Goal: Complete application form: Complete application form

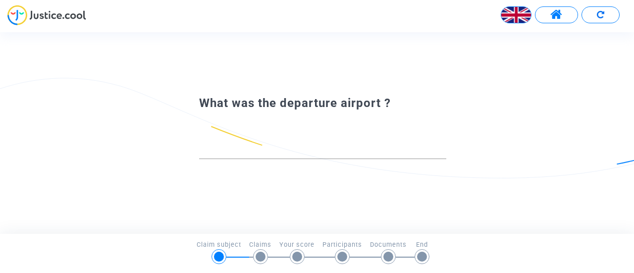
click at [518, 17] on img at bounding box center [516, 15] width 30 height 30
click at [497, 39] on div "Français" at bounding box center [491, 41] width 78 height 24
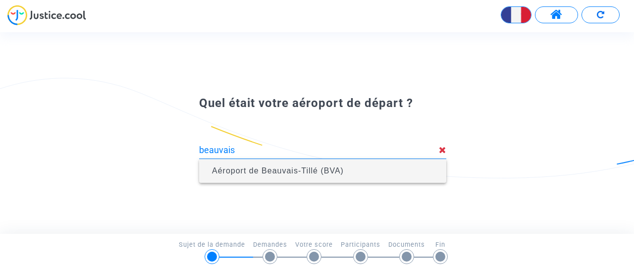
click at [300, 176] on span "Aéroport de Beauvais-Tillé (BVA)" at bounding box center [322, 171] width 231 height 24
type input "Aéroport de Beauvais-Tillé (BVA)"
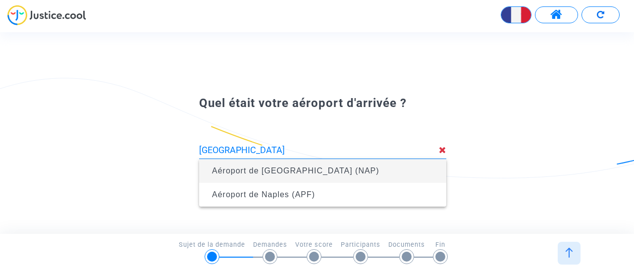
click at [285, 168] on span "Aéroport de Naples (NAP)" at bounding box center [295, 170] width 167 height 8
type input "Aéroport de Naples (NAP)"
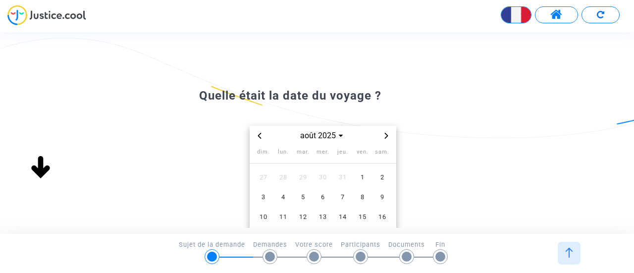
scroll to position [50, 0]
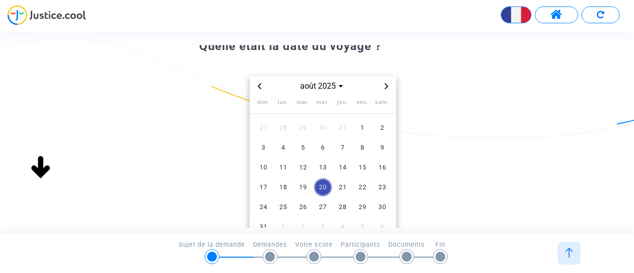
click at [261, 87] on icon "Previous month" at bounding box center [260, 86] width 6 height 6
click at [279, 188] on span "21" at bounding box center [283, 187] width 18 height 18
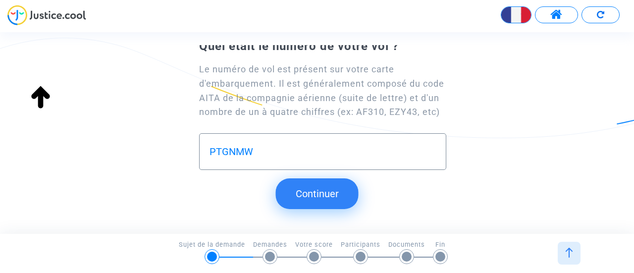
type input "PTGNMW"
click at [340, 199] on button "Continuer" at bounding box center [317, 193] width 83 height 31
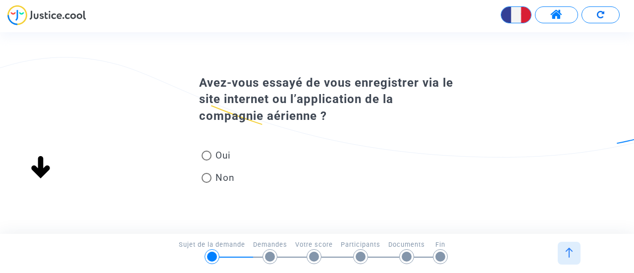
scroll to position [0, 0]
click at [207, 155] on span at bounding box center [207, 156] width 10 height 10
click at [207, 160] on input "Oui" at bounding box center [206, 160] width 0 height 0
radio input "true"
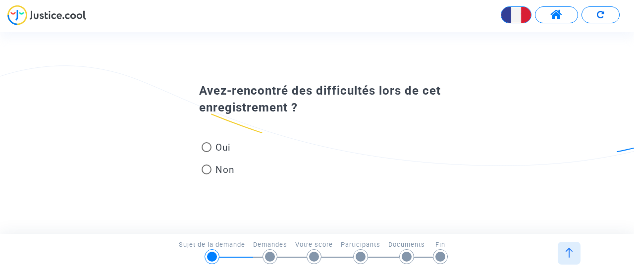
click at [210, 147] on span at bounding box center [207, 147] width 10 height 10
click at [207, 152] on input "Oui" at bounding box center [206, 152] width 0 height 0
radio input "true"
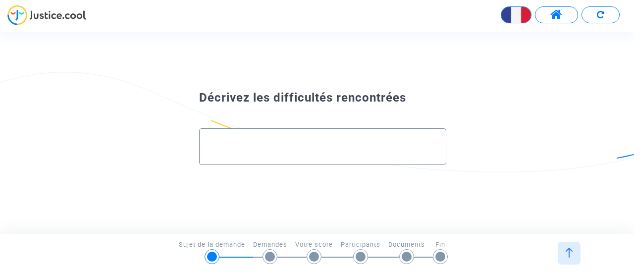
click at [225, 136] on div at bounding box center [322, 143] width 226 height 28
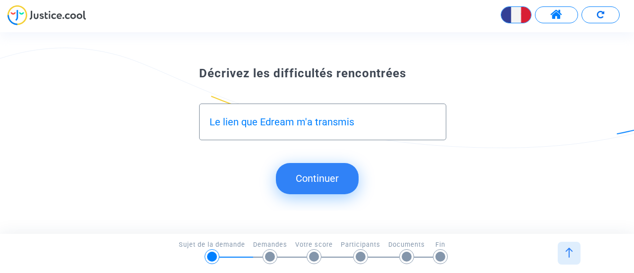
click at [239, 124] on input "Le lien que Edream m'a transmis" at bounding box center [322, 121] width 226 height 11
click at [431, 124] on input "Le lien de reservation que Edream m'a transmis" at bounding box center [322, 121] width 226 height 11
click at [390, 125] on input "Le lien de reservation que Edream m'a transmis ne marche plus donc je me suis d…" at bounding box center [322, 121] width 226 height 11
drag, startPoint x: 437, startPoint y: 123, endPoint x: 429, endPoint y: 123, distance: 7.9
click at [429, 123] on div "Le lien de reservation que Edream m'a transmis ne marche plus donc je me suis d…" at bounding box center [322, 122] width 247 height 37
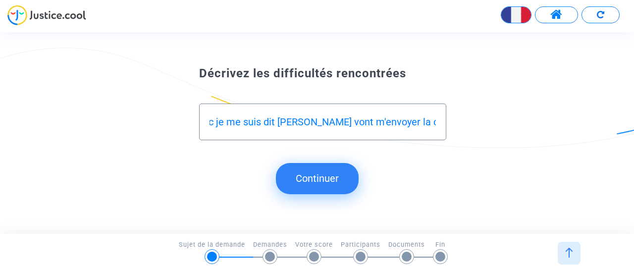
scroll to position [0, 341]
drag, startPoint x: 347, startPoint y: 123, endPoint x: 455, endPoint y: 126, distance: 108.0
click at [455, 126] on div "Le lien de reservation que Edream m'a transmis ne marche plus donc je me suis d…" at bounding box center [316, 117] width 285 height 70
paste input "carte embarquement"
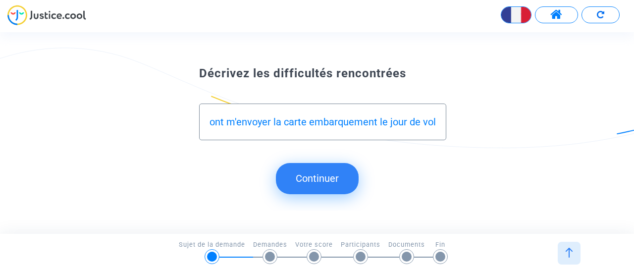
type input "Le lien de reservation que Edream m'a transmis ne marche plus donc je me suis d…"
click at [302, 181] on button "Continuer" at bounding box center [317, 178] width 83 height 31
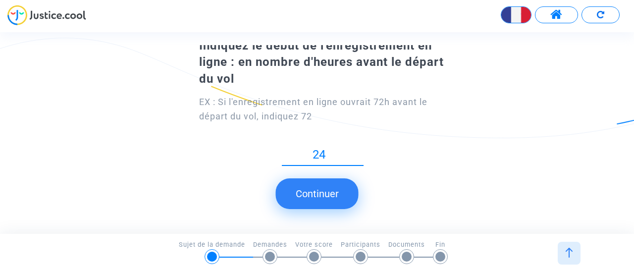
scroll to position [51, 0]
type input "24"
click at [318, 197] on button "Continuer" at bounding box center [317, 193] width 83 height 31
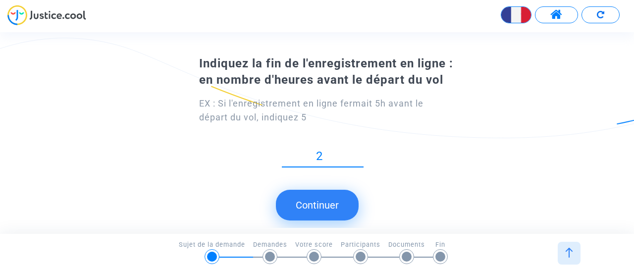
type input "2"
click at [316, 209] on button "Continuer" at bounding box center [317, 205] width 83 height 31
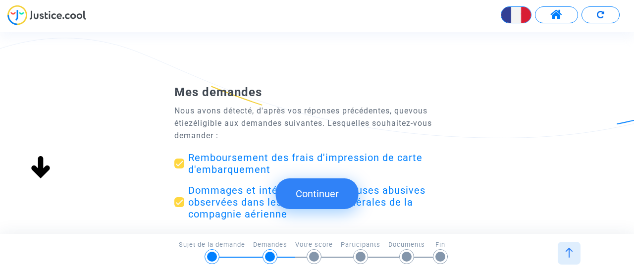
scroll to position [50, 0]
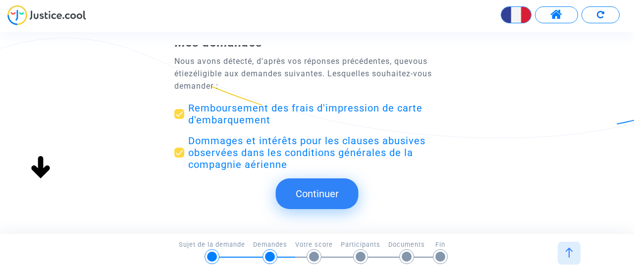
click at [297, 106] on span "Remboursement des frais d'impression de carte d'embarquement" at bounding box center [305, 114] width 234 height 24
click at [179, 119] on input "Remboursement des frais d'impression de carte d'embarquement" at bounding box center [179, 119] width 0 height 0
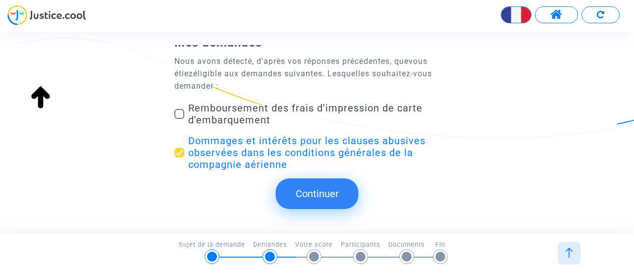
click at [297, 106] on span "Remboursement des frais d'impression de carte d'embarquement" at bounding box center [305, 114] width 234 height 24
click at [179, 119] on input "Remboursement des frais d'impression de carte d'embarquement" at bounding box center [179, 119] width 0 height 0
checkbox input "true"
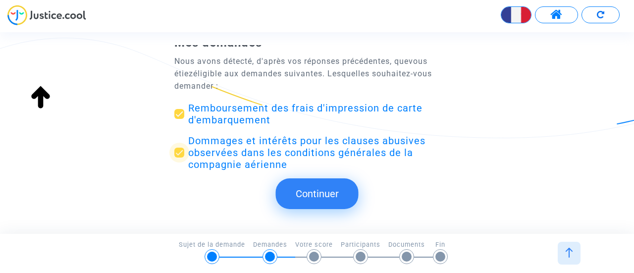
click at [257, 154] on span "Dommages et intérêts pour les clauses abusives observées dans les conditions gé…" at bounding box center [306, 153] width 237 height 36
click at [179, 157] on input "Dommages et intérêts pour les clauses abusives observées dans les conditions gé…" at bounding box center [179, 157] width 0 height 0
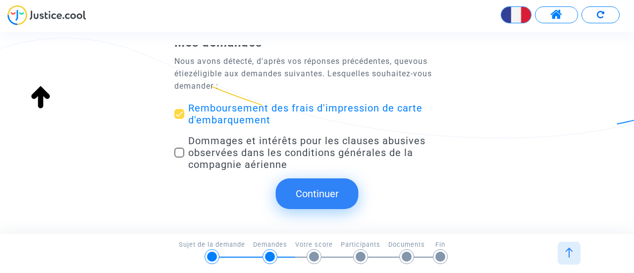
click at [256, 154] on span "Dommages et intérêts pour les clauses abusives observées dans les conditions gé…" at bounding box center [306, 153] width 237 height 36
click at [179, 157] on input "Dommages et intérêts pour les clauses abusives observées dans les conditions gé…" at bounding box center [179, 157] width 0 height 0
checkbox input "true"
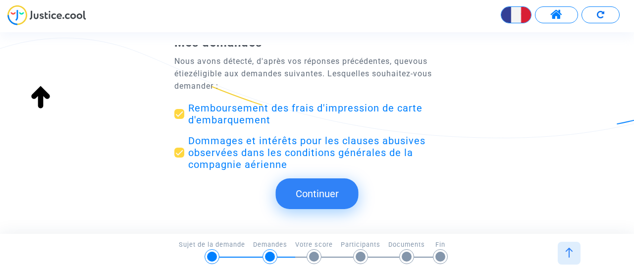
click at [321, 191] on button "Continuer" at bounding box center [317, 193] width 83 height 31
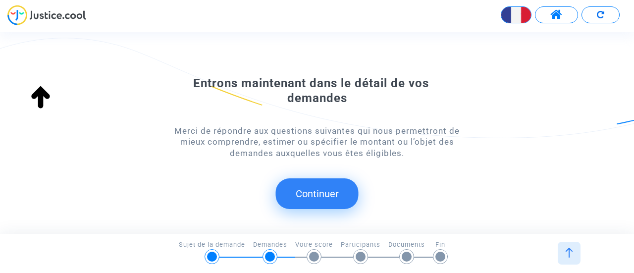
scroll to position [133, 0]
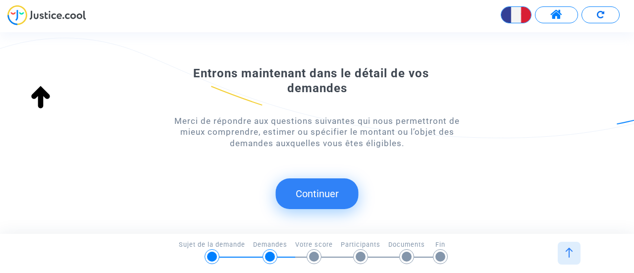
click at [317, 195] on button "Continuer" at bounding box center [317, 193] width 83 height 31
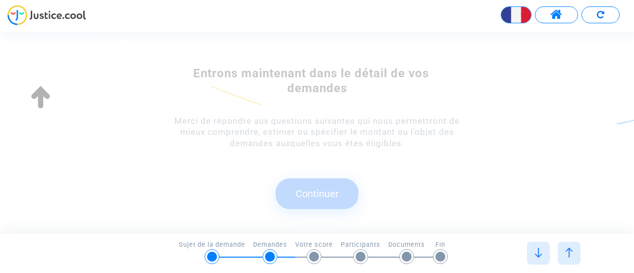
scroll to position [0, 0]
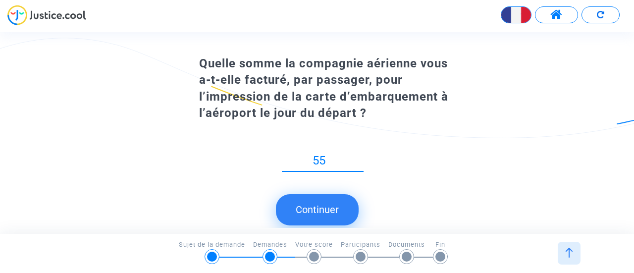
type input "55"
click at [327, 207] on button "Continuer" at bounding box center [317, 209] width 83 height 31
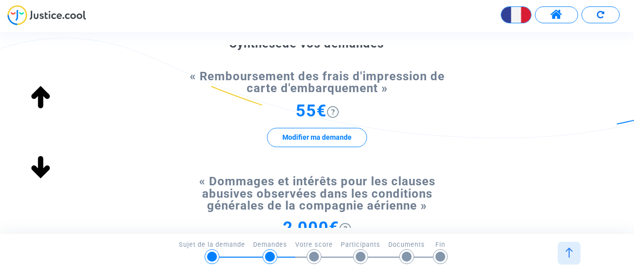
scroll to position [99, 0]
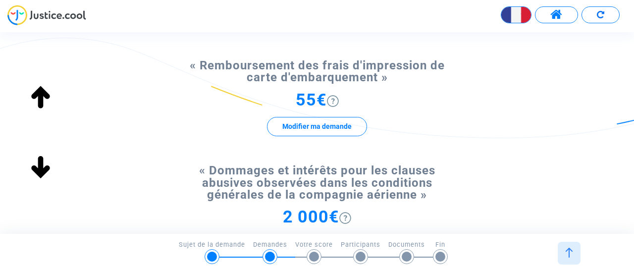
click at [333, 99] on img at bounding box center [333, 101] width 12 height 12
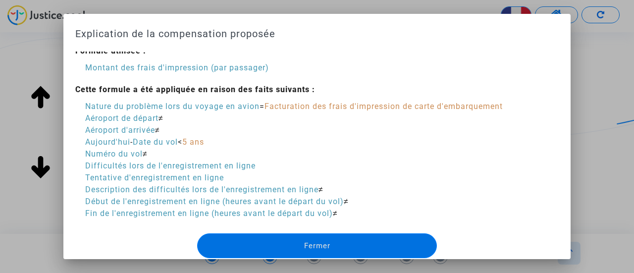
scroll to position [0, 0]
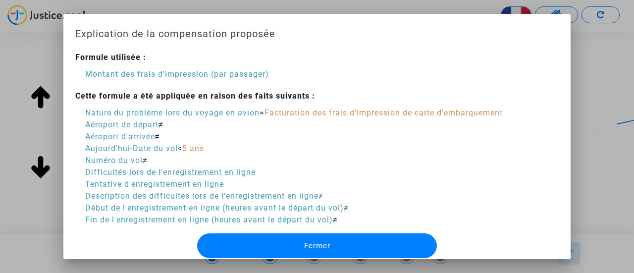
click at [598, 88] on div at bounding box center [317, 136] width 634 height 273
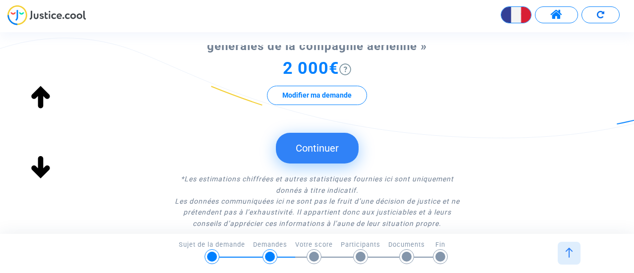
scroll to position [198, 0]
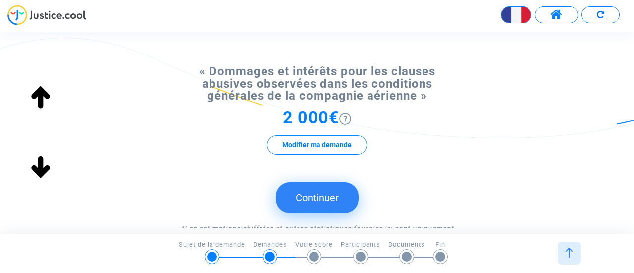
click at [347, 117] on img at bounding box center [345, 119] width 12 height 12
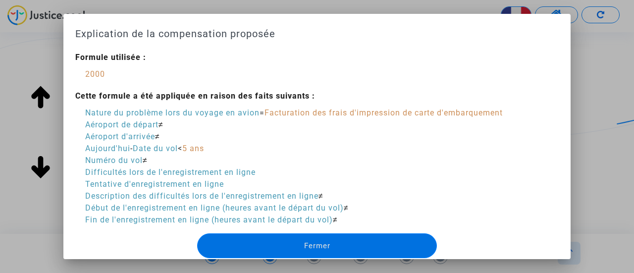
click at [591, 133] on div at bounding box center [317, 136] width 634 height 273
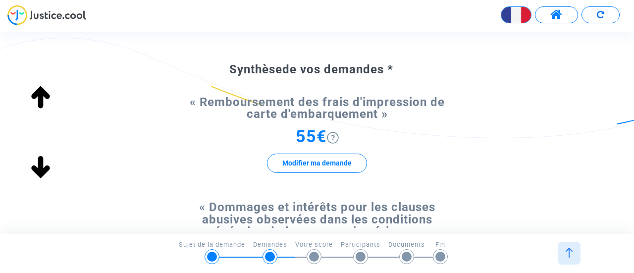
scroll to position [50, 0]
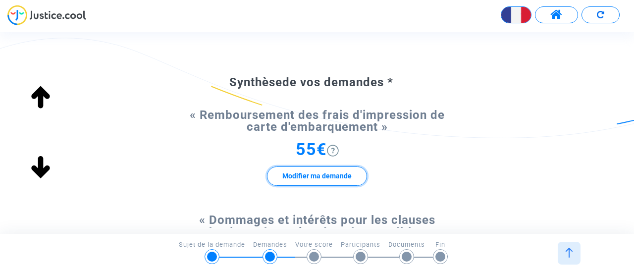
click at [331, 176] on button "Modifier ma demande" at bounding box center [317, 175] width 100 height 19
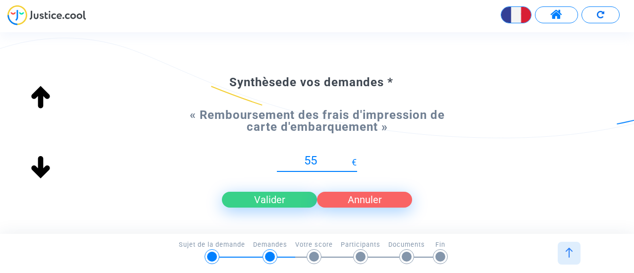
type input "5"
type input "165"
click at [288, 198] on button "Valider" at bounding box center [269, 200] width 95 height 16
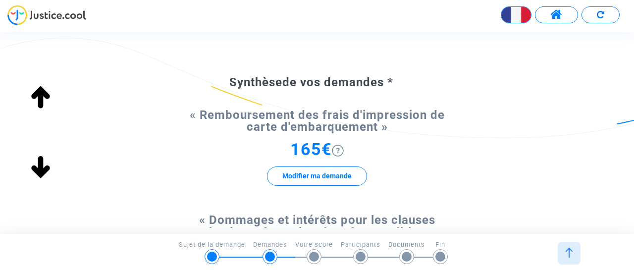
click at [338, 149] on img at bounding box center [338, 151] width 12 height 12
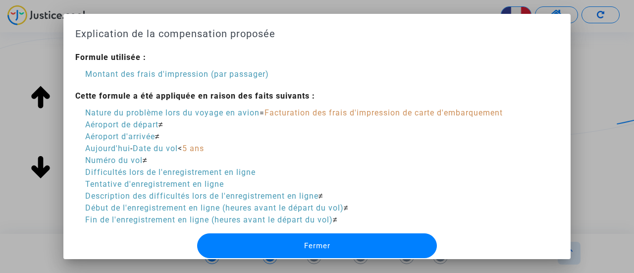
click at [592, 88] on div at bounding box center [317, 136] width 634 height 273
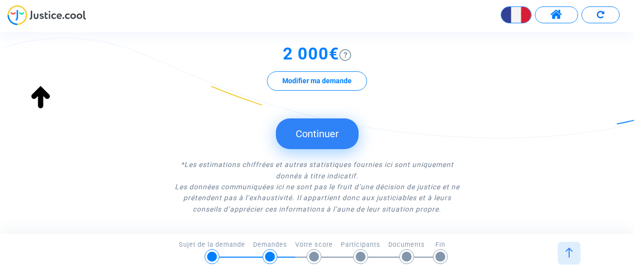
scroll to position [248, 0]
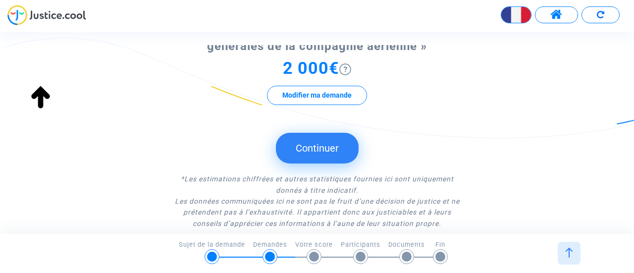
click at [317, 159] on button "Continuer" at bounding box center [317, 148] width 83 height 31
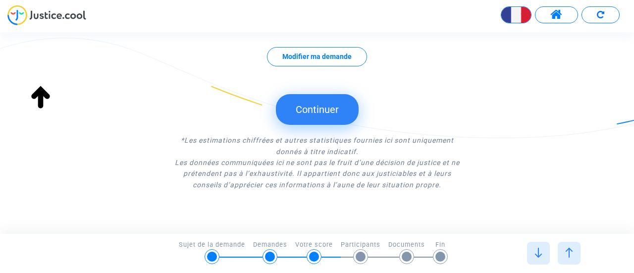
scroll to position [307, 0]
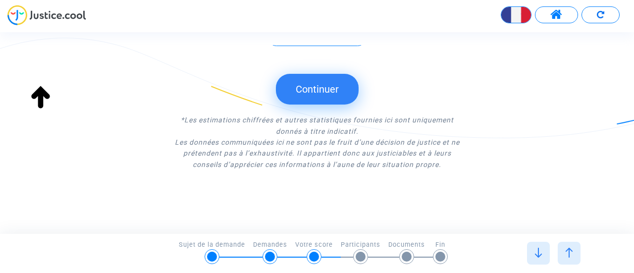
click at [312, 84] on button "Continuer" at bounding box center [317, 89] width 83 height 31
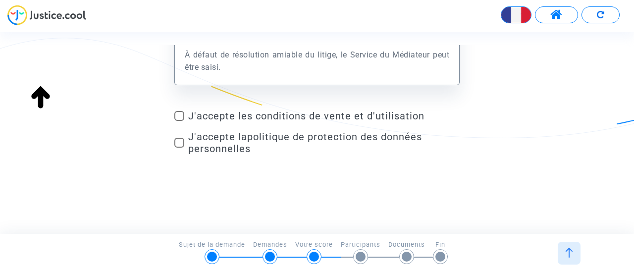
scroll to position [162, 0]
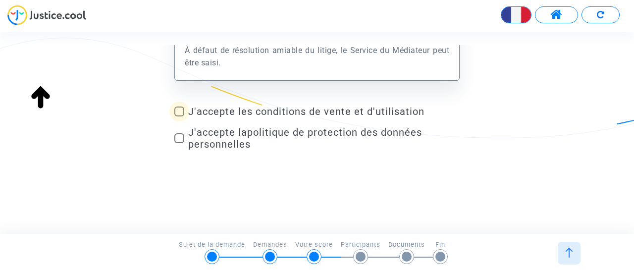
click at [183, 113] on span at bounding box center [179, 111] width 10 height 10
click at [179, 116] on input "J'accepte les conditions de vente et d'utilisation" at bounding box center [179, 116] width 0 height 0
checkbox input "true"
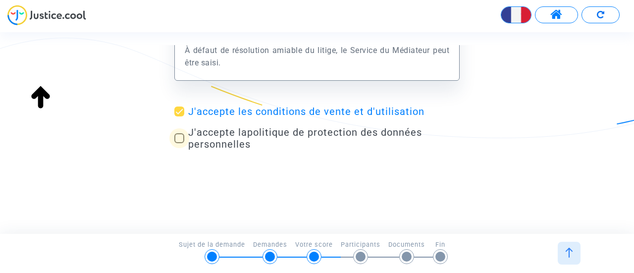
click at [175, 140] on span at bounding box center [179, 138] width 10 height 10
click at [179, 143] on input "J'accepte la politique de protection des données personnelles" at bounding box center [179, 143] width 0 height 0
checkbox input "true"
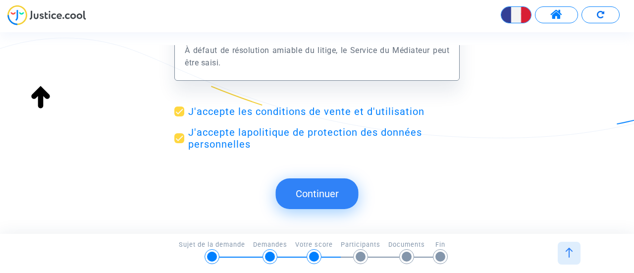
click at [305, 197] on button "Continuer" at bounding box center [317, 193] width 83 height 31
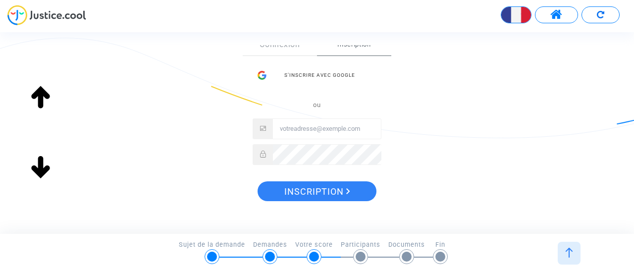
scroll to position [198, 0]
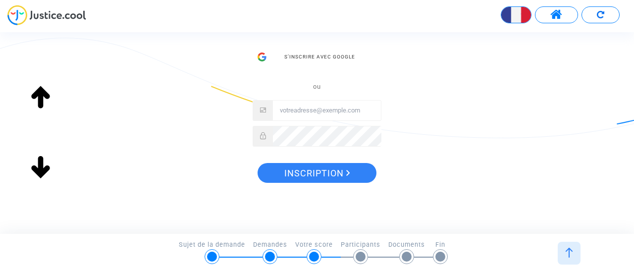
click at [321, 115] on input "Email" at bounding box center [327, 111] width 108 height 20
type input "[EMAIL_ADDRESS][DOMAIN_NAME]"
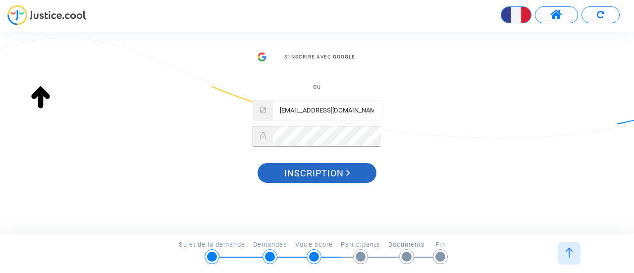
click at [312, 170] on span "Inscription" at bounding box center [317, 173] width 66 height 21
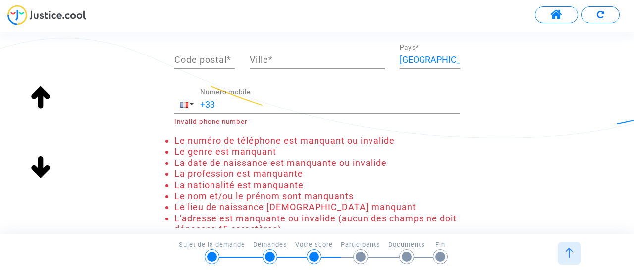
scroll to position [347, 0]
